Goal: Information Seeking & Learning: Learn about a topic

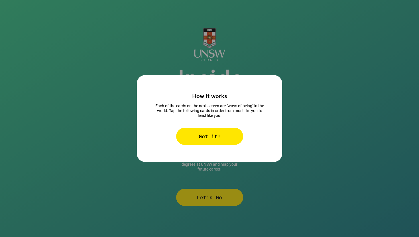
click at [210, 138] on div "Got it!" at bounding box center [209, 136] width 67 height 17
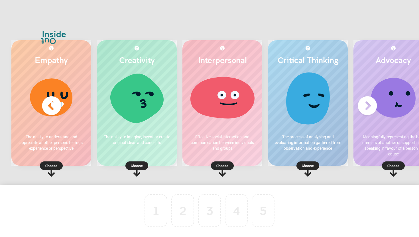
click at [52, 104] on img at bounding box center [51, 105] width 23 height 23
click at [367, 104] on img at bounding box center [367, 105] width 23 height 23
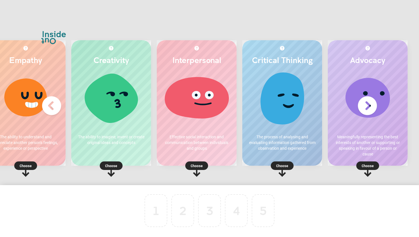
click at [56, 103] on img at bounding box center [51, 105] width 23 height 23
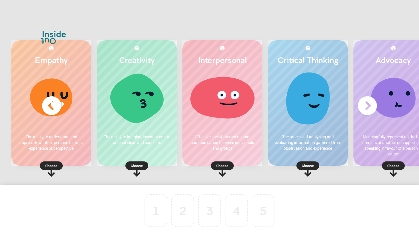
click at [140, 164] on p "Choose" at bounding box center [137, 166] width 80 height 6
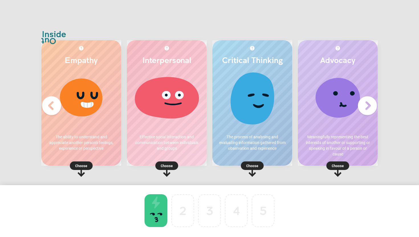
click at [338, 164] on p "Choose" at bounding box center [338, 166] width 80 height 6
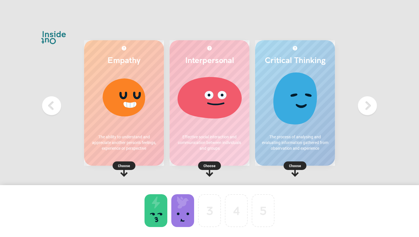
click at [219, 163] on rect at bounding box center [209, 165] width 23 height 9
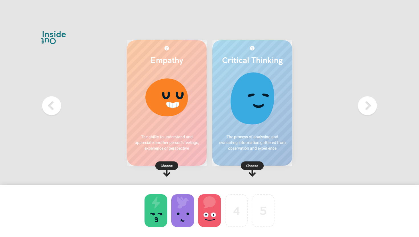
click at [259, 163] on rect at bounding box center [252, 165] width 23 height 9
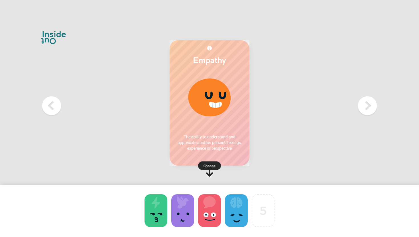
click at [214, 164] on p "Choose" at bounding box center [210, 166] width 80 height 6
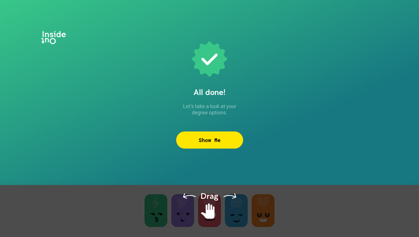
click at [217, 146] on div "Show Me" at bounding box center [209, 139] width 67 height 17
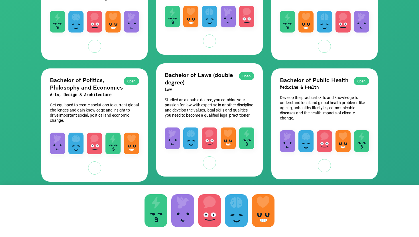
scroll to position [244, 0]
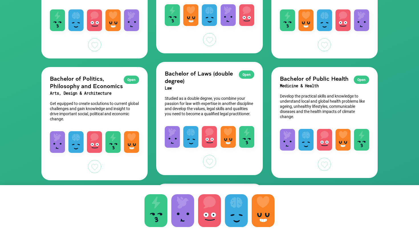
click at [199, 95] on div "Open Bachelor of Laws (double degree) Law Studied as a double degree, you combi…" at bounding box center [209, 91] width 106 height 58
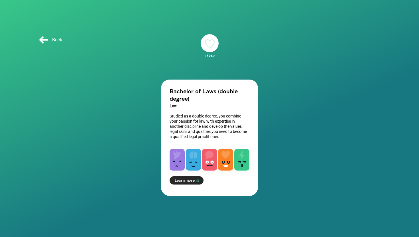
click at [44, 39] on span "Back" at bounding box center [50, 39] width 24 height 5
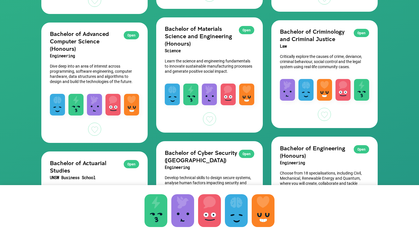
scroll to position [409, 0]
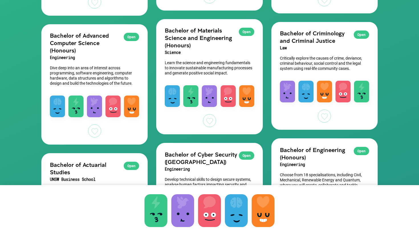
click at [315, 44] on h3 "Law" at bounding box center [324, 47] width 89 height 7
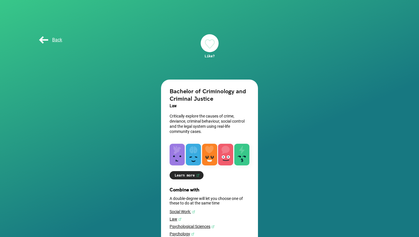
scroll to position [20, 0]
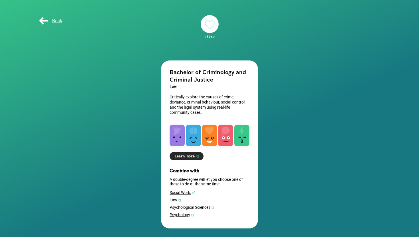
click at [197, 154] on link "Learn more" at bounding box center [187, 156] width 34 height 8
click at [54, 18] on span "Back" at bounding box center [50, 20] width 24 height 5
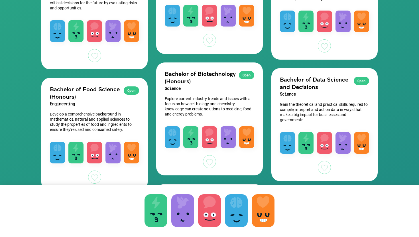
scroll to position [562, 0]
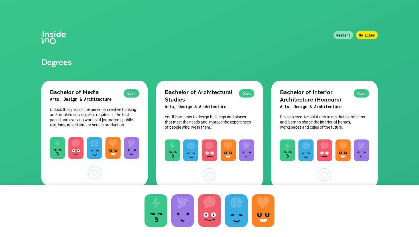
click at [344, 33] on div "Restart" at bounding box center [344, 35] width 20 height 8
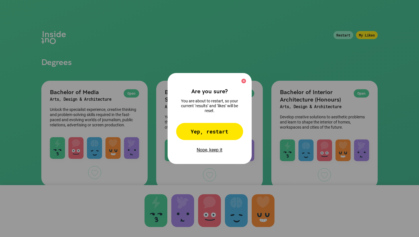
click at [219, 133] on div "Yep, restart" at bounding box center [209, 131] width 67 height 17
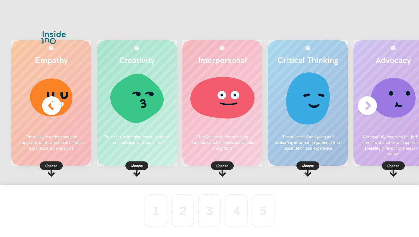
click at [392, 165] on p "Choose" at bounding box center [394, 166] width 80 height 6
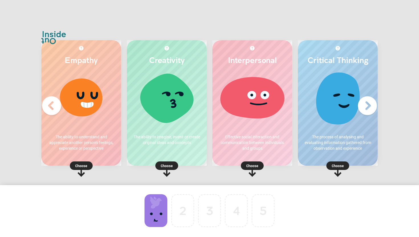
click at [338, 164] on p "Choose" at bounding box center [338, 166] width 80 height 6
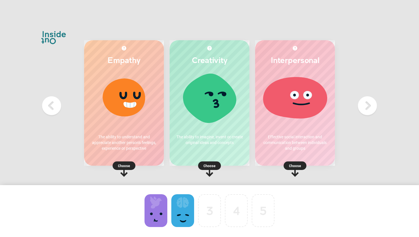
click at [287, 164] on rect at bounding box center [295, 165] width 23 height 9
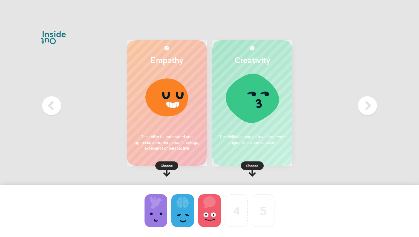
click at [170, 166] on p "Choose" at bounding box center [167, 166] width 80 height 6
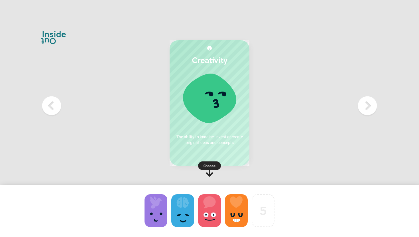
click at [204, 164] on p "Choose" at bounding box center [210, 166] width 80 height 6
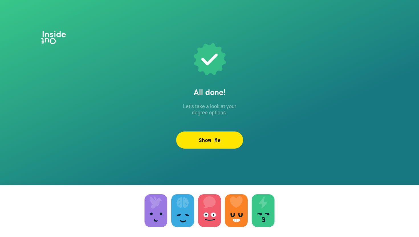
click at [225, 138] on div "Show Me" at bounding box center [209, 139] width 67 height 17
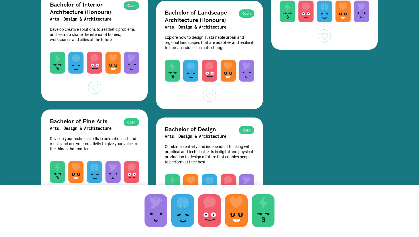
scroll to position [1745, 0]
